Goal: Task Accomplishment & Management: Manage account settings

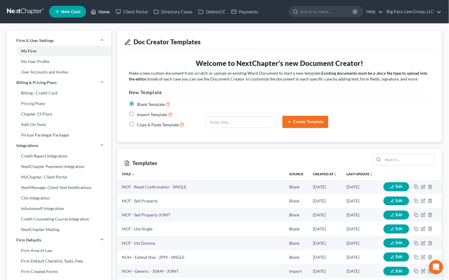
click at [108, 8] on link "Home" at bounding box center [100, 11] width 25 height 11
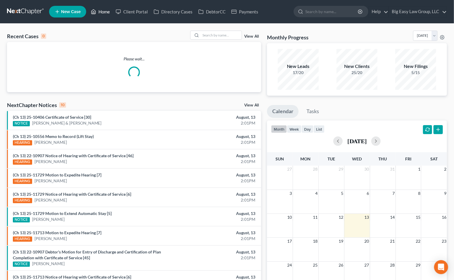
click at [103, 7] on link "Home" at bounding box center [100, 11] width 25 height 11
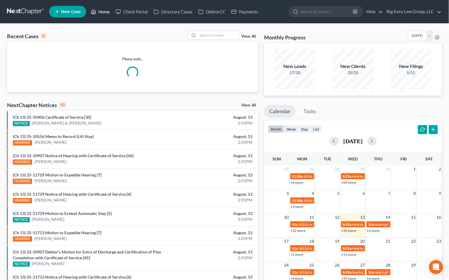
click at [104, 8] on link "Home" at bounding box center [100, 11] width 25 height 11
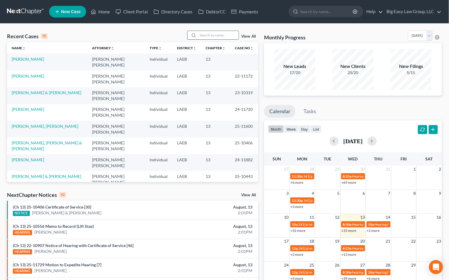
click at [227, 36] on input "search" at bounding box center [218, 35] width 41 height 8
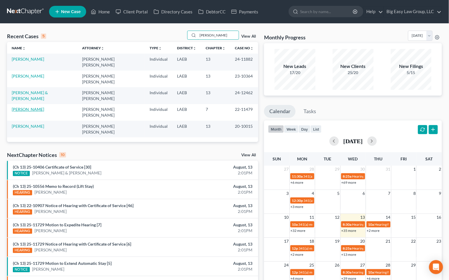
type input "[PERSON_NAME]"
click at [35, 107] on link "[PERSON_NAME]" at bounding box center [28, 109] width 32 height 5
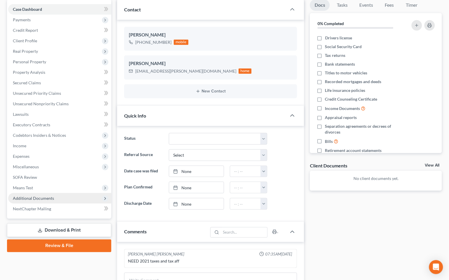
scroll to position [57, 0]
click at [66, 197] on span "Additional Documents" at bounding box center [59, 198] width 103 height 11
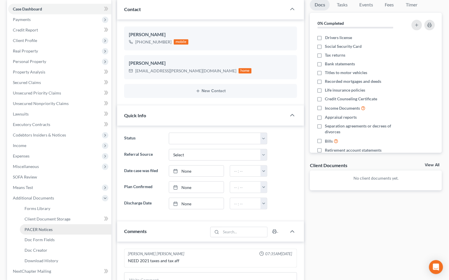
click at [72, 231] on link "PACER Notices" at bounding box center [65, 230] width 91 height 11
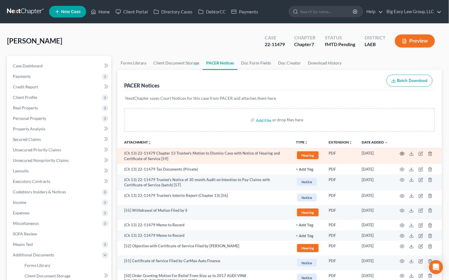
click at [403, 154] on icon "button" at bounding box center [402, 154] width 5 height 5
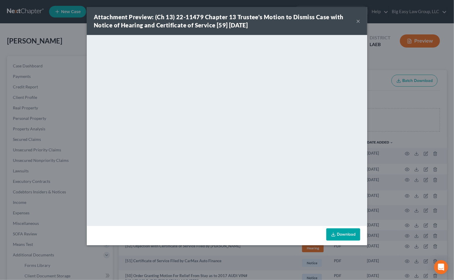
click at [359, 20] on button "×" at bounding box center [358, 21] width 4 height 7
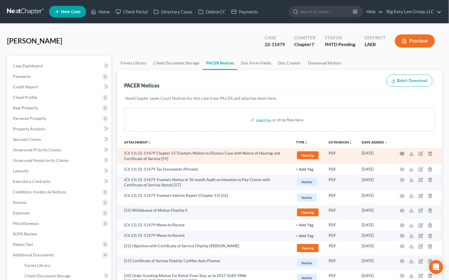
click at [403, 153] on circle "button" at bounding box center [402, 153] width 1 height 1
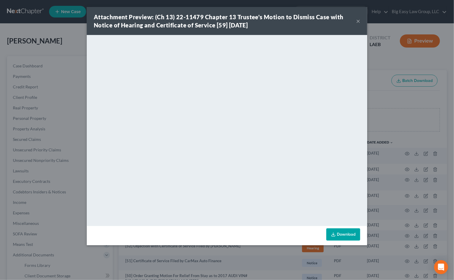
drag, startPoint x: 358, startPoint y: 21, endPoint x: 321, endPoint y: 39, distance: 41.0
click at [358, 20] on button "×" at bounding box center [358, 21] width 4 height 7
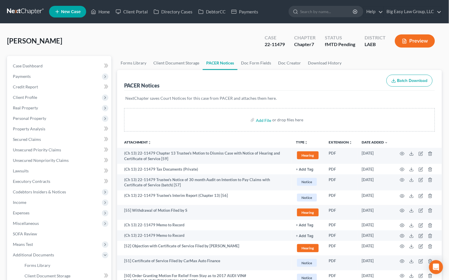
click at [47, 58] on div "Case Dashboard Payments Invoices Payments Payments Credit Report Client Profile…" at bounding box center [59, 197] width 104 height 283
drag, startPoint x: 49, startPoint y: 64, endPoint x: 57, endPoint y: 63, distance: 8.0
click at [49, 63] on link "Case Dashboard" at bounding box center [59, 66] width 103 height 11
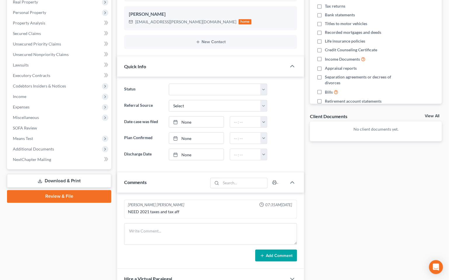
scroll to position [113, 0]
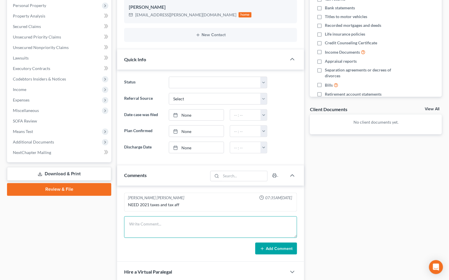
click at [201, 229] on textarea at bounding box center [210, 228] width 173 height 22
type textarea "a"
click at [172, 224] on textarea "has scheduled $125 [DATE] and $125 [DATE] - said she will set up another paymen…" at bounding box center [210, 228] width 173 height 22
type textarea "has scheduled $125 [DATE] and $125 [DATE] - said she will set up another paymen…"
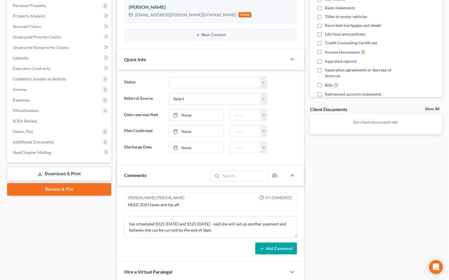
click at [275, 251] on button "Add Comment" at bounding box center [276, 249] width 42 height 12
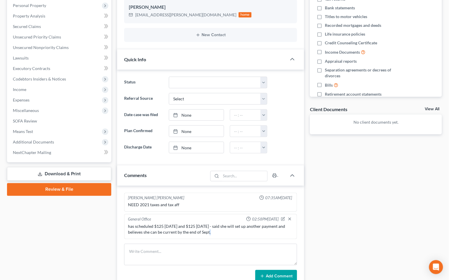
click at [209, 232] on div "has scheduled $125 [DATE] and $125 [DATE] - said she will set up another paymen…" at bounding box center [210, 230] width 165 height 12
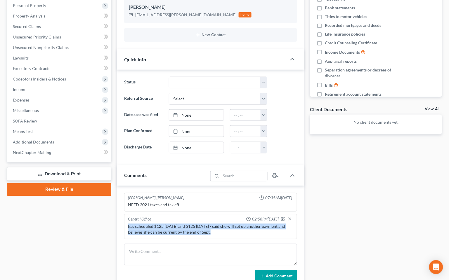
drag, startPoint x: 212, startPoint y: 233, endPoint x: 118, endPoint y: 224, distance: 93.9
click at [120, 226] on div "[PERSON_NAME] [PERSON_NAME] 07:35AM[DATE] NEED 2021 taxes and tax aff General O…" at bounding box center [210, 238] width 187 height 104
copy div "has scheduled $125 [DATE] and $125 [DATE] - said she will set up another paymen…"
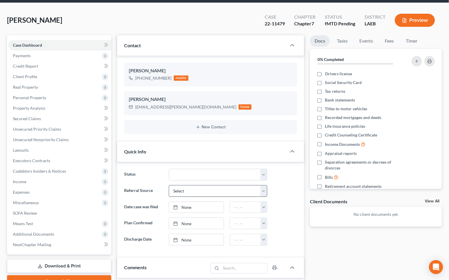
scroll to position [0, 0]
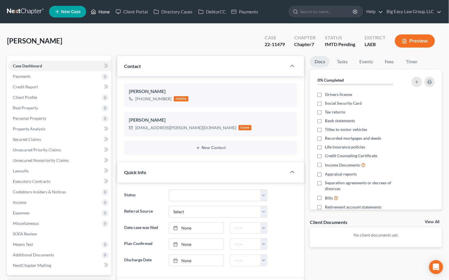
click at [100, 11] on link "Home" at bounding box center [100, 11] width 25 height 11
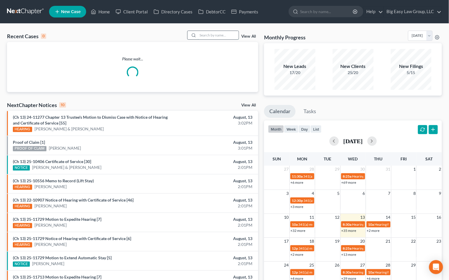
click at [213, 36] on input "search" at bounding box center [218, 35] width 41 height 8
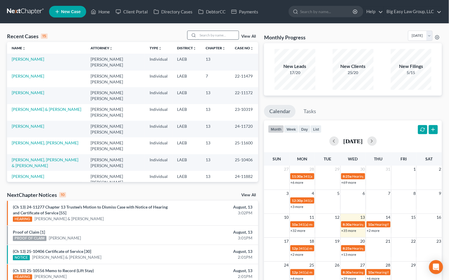
click at [209, 34] on input "search" at bounding box center [218, 35] width 41 height 8
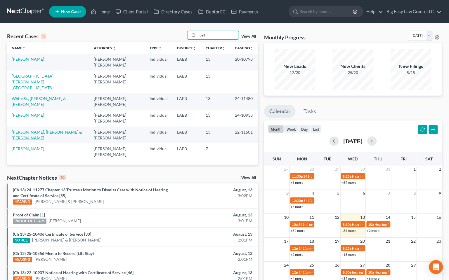
type input "bell"
click at [41, 130] on link "[PERSON_NAME], [PERSON_NAME] & [PERSON_NAME]" at bounding box center [47, 135] width 70 height 11
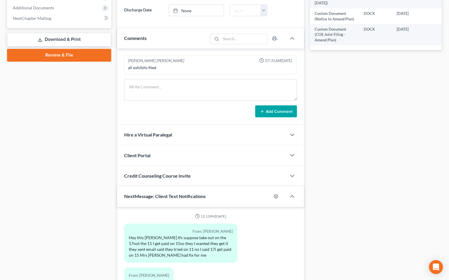
scroll to position [1231, 0]
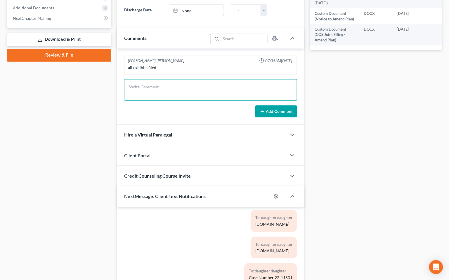
click at [174, 94] on textarea at bounding box center [210, 90] width 173 height 22
click at [219, 93] on textarea "called and said their money orders are being stolen - i told them the last one …" at bounding box center [210, 90] width 173 height 22
click at [239, 93] on textarea "called and said their money orders are being stolen - i told them the last one …" at bounding box center [210, 90] width 173 height 22
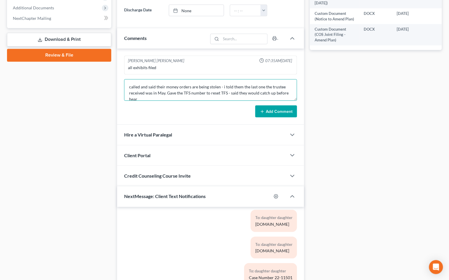
scroll to position [1, 0]
type textarea "called and said their money orders are being stolen - i told them the last one …"
click at [279, 105] on form "called and said their money orders are being stolen - i told them the last one …" at bounding box center [210, 98] width 173 height 39
click at [278, 109] on button "Add Comment" at bounding box center [276, 112] width 42 height 12
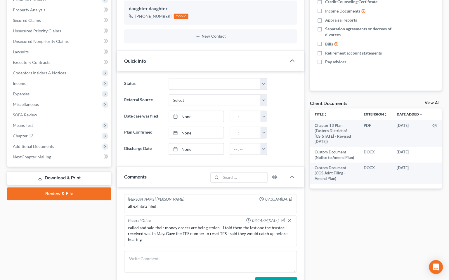
scroll to position [0, 0]
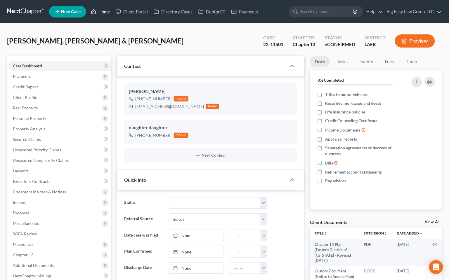
click at [107, 8] on link "Home" at bounding box center [100, 11] width 25 height 11
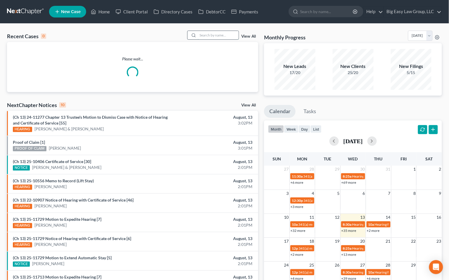
click at [209, 38] on input "search" at bounding box center [218, 35] width 41 height 8
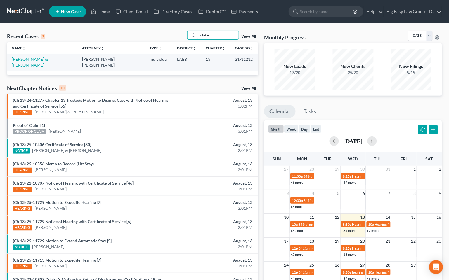
type input "whitle"
click at [22, 59] on link "[PERSON_NAME] & [PERSON_NAME]" at bounding box center [30, 62] width 36 height 11
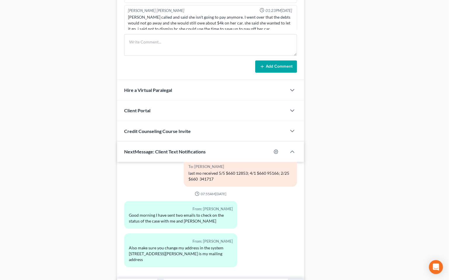
scroll to position [395, 0]
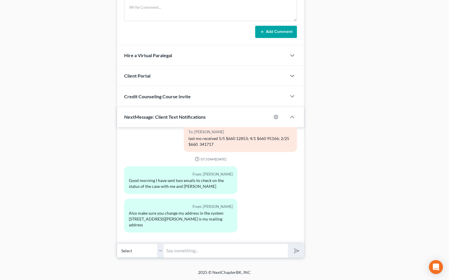
click at [162, 247] on select "Select [PHONE_NUMBER] - [PERSON_NAME] [PHONE_NUMBER] - [PERSON_NAME] [PHONE_NUM…" at bounding box center [140, 251] width 47 height 14
click at [160, 248] on select "Select [PHONE_NUMBER] - [PERSON_NAME] [PHONE_NUMBER] - [PERSON_NAME] [PHONE_NUM…" at bounding box center [140, 251] width 47 height 14
click at [161, 251] on select "Select [PHONE_NUMBER] - [PERSON_NAME] [PHONE_NUMBER] - [PERSON_NAME] [PHONE_NUM…" at bounding box center [140, 251] width 47 height 14
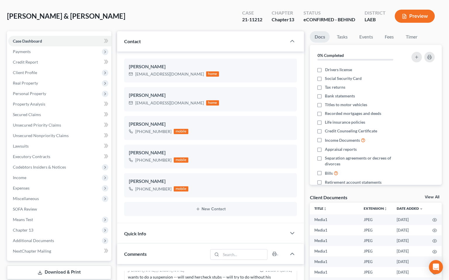
scroll to position [0, 0]
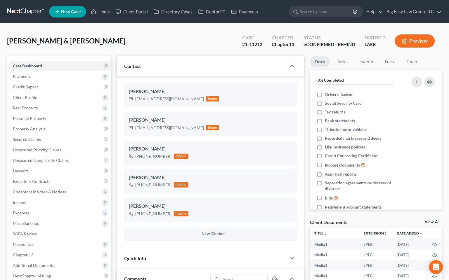
click at [114, 46] on div "[PERSON_NAME] & [PERSON_NAME] Upgraded Case 21-11212 Chapter Chapter 13 Status …" at bounding box center [224, 43] width 435 height 25
click at [154, 34] on div "[PERSON_NAME] & [PERSON_NAME] Upgraded Case 21-11212 Chapter Chapter 13 Status …" at bounding box center [224, 43] width 435 height 25
click at [133, 42] on div "[PERSON_NAME] & [PERSON_NAME] Upgraded Case 21-11212 Chapter Chapter 13 Status …" at bounding box center [224, 43] width 435 height 25
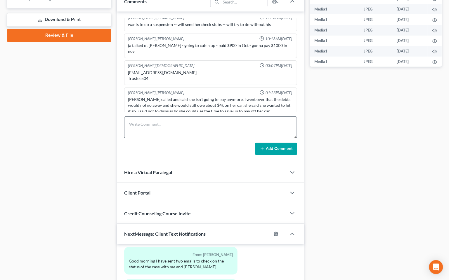
scroll to position [272, 0]
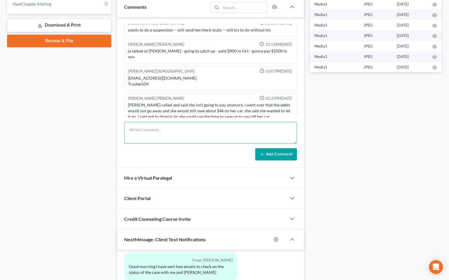
click at [183, 123] on textarea at bounding box center [210, 133] width 173 height 22
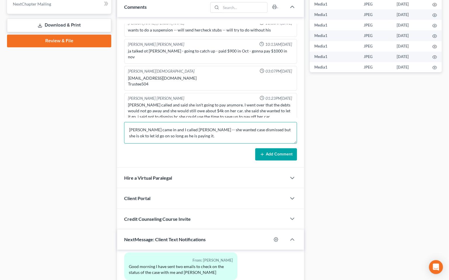
click at [274, 130] on textarea "[PERSON_NAME] came in and I called [PERSON_NAME] -- she wanted case dismissed b…" at bounding box center [210, 133] width 173 height 22
click at [272, 137] on textarea "[PERSON_NAME] came in and I called [PERSON_NAME] -- she wanted case dismissed b…" at bounding box center [210, 133] width 173 height 22
drag, startPoint x: 186, startPoint y: 135, endPoint x: 190, endPoint y: 143, distance: 9.4
click at [187, 136] on textarea "[PERSON_NAME] came in and I called [PERSON_NAME] -- she wanted case dismissed b…" at bounding box center [210, 133] width 173 height 22
type textarea "[PERSON_NAME] came in and I called [PERSON_NAME] -- she wanted case dismissed b…"
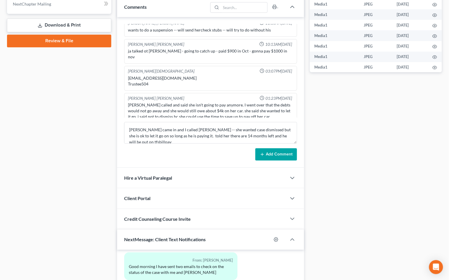
click at [282, 157] on button "Add Comment" at bounding box center [276, 155] width 42 height 12
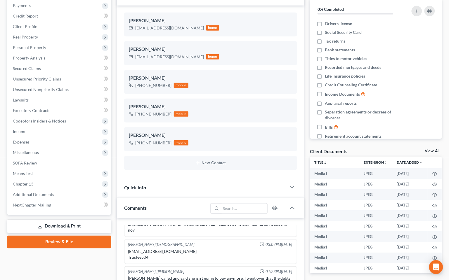
scroll to position [0, 0]
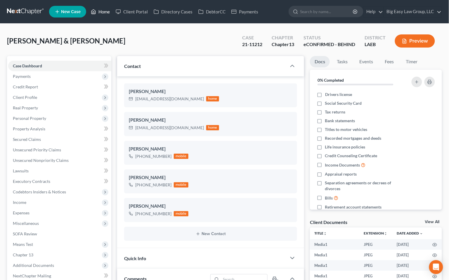
click at [101, 12] on link "Home" at bounding box center [100, 11] width 25 height 11
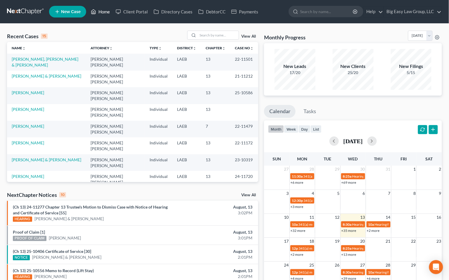
click at [105, 11] on link "Home" at bounding box center [100, 11] width 25 height 11
